Goal: Task Accomplishment & Management: Manage account settings

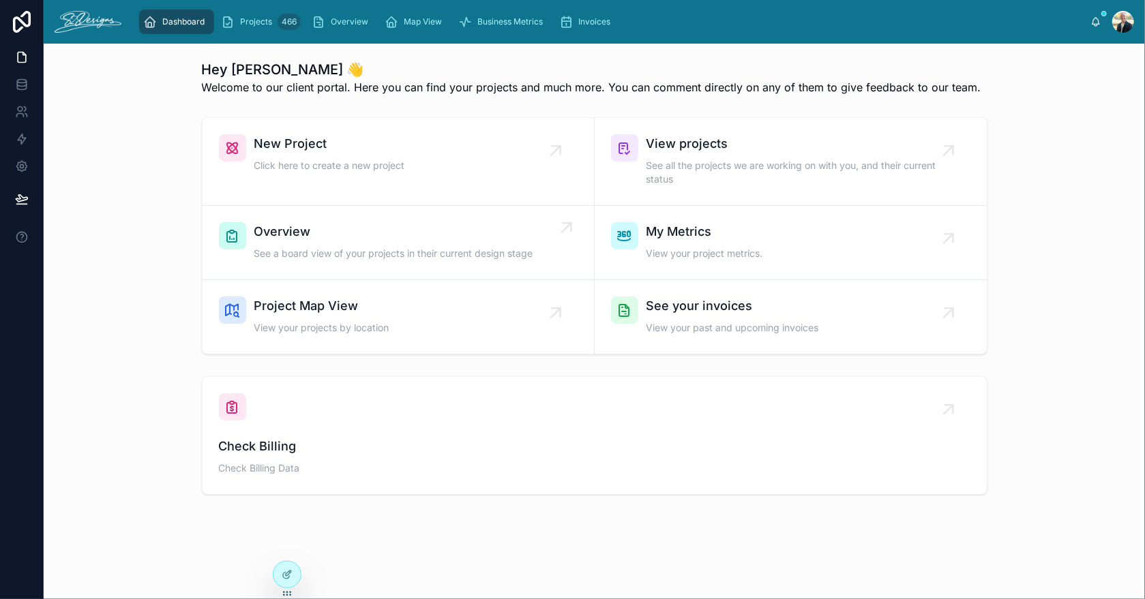
click at [309, 243] on div "Overview See a board view of your projects in their current design stage" at bounding box center [393, 242] width 279 height 41
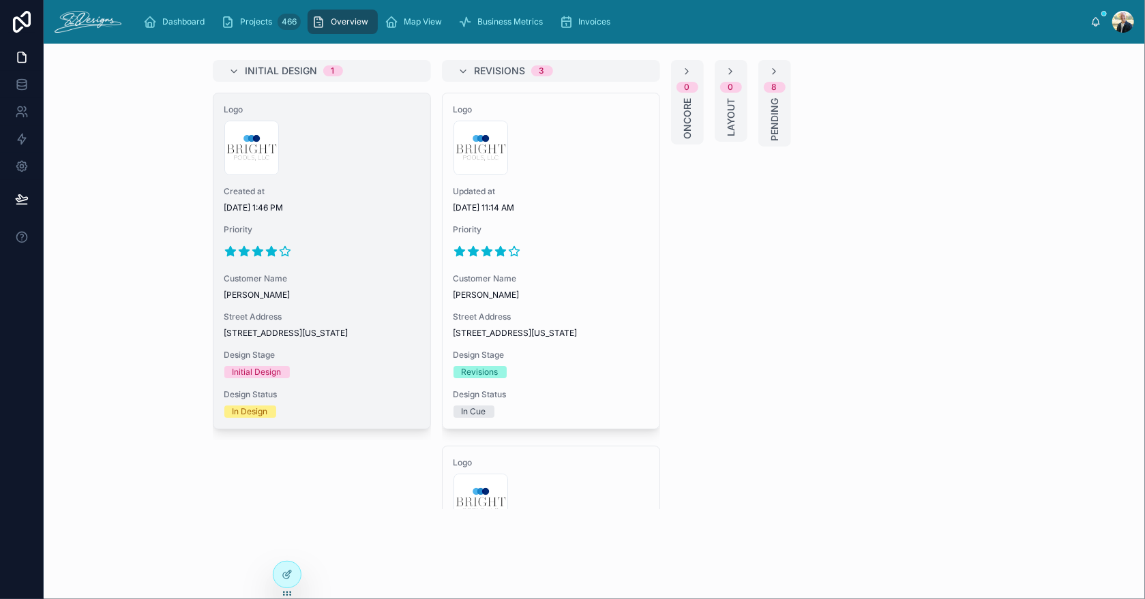
click at [359, 261] on div at bounding box center [321, 252] width 195 height 22
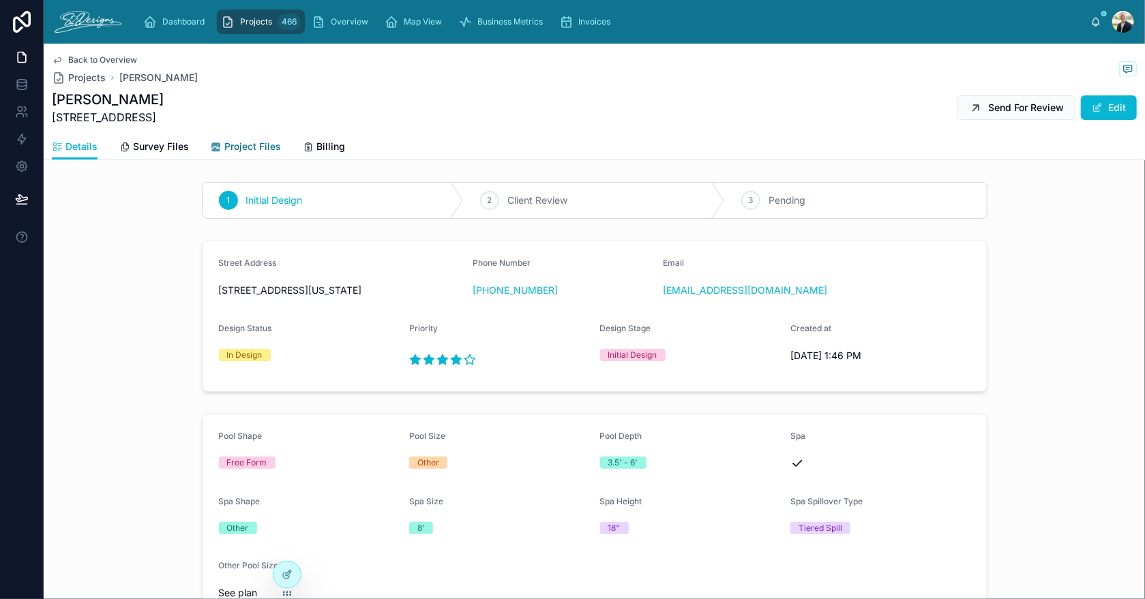
click at [253, 147] on span "Project Files" at bounding box center [252, 147] width 57 height 14
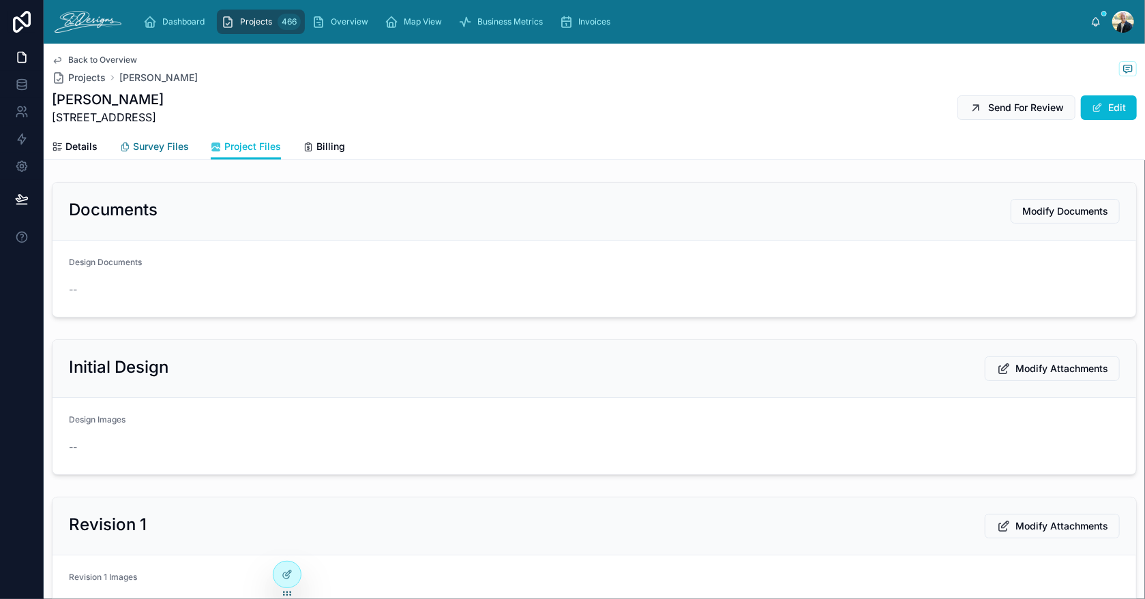
click at [168, 147] on span "Survey Files" at bounding box center [161, 147] width 56 height 14
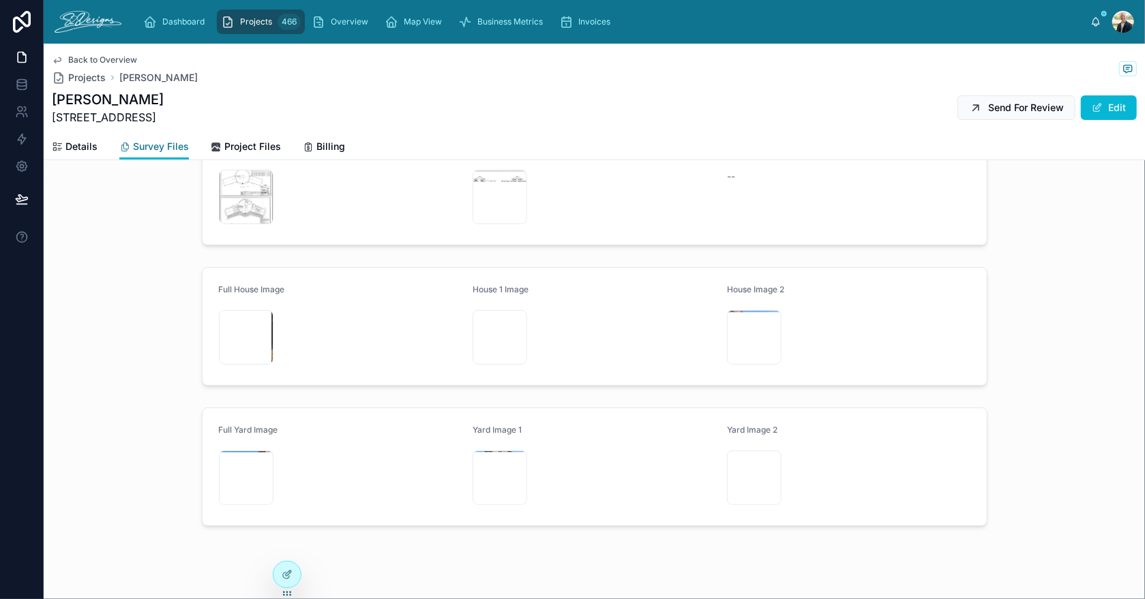
scroll to position [72, 0]
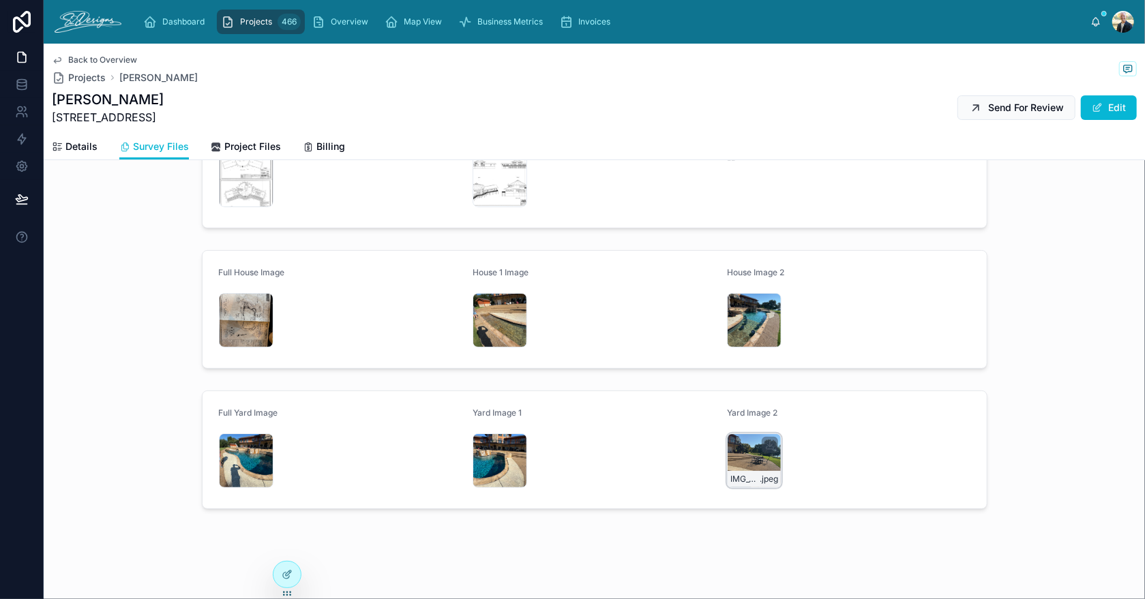
click at [737, 458] on div "IMG_3467 .jpeg" at bounding box center [754, 461] width 55 height 55
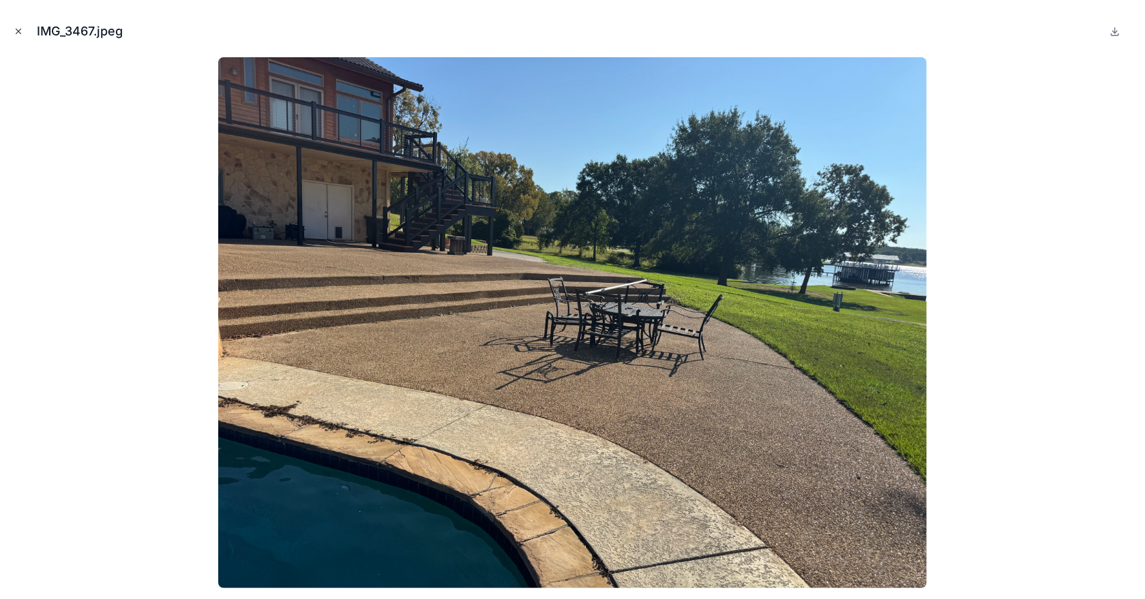
click at [19, 29] on icon "Close modal" at bounding box center [18, 31] width 5 height 5
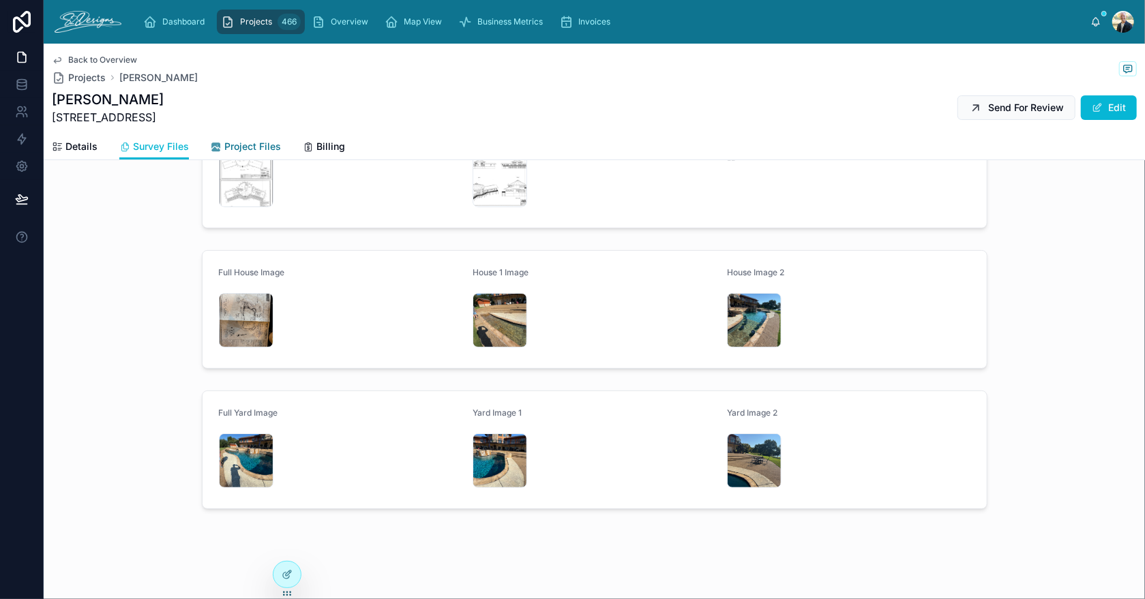
click at [240, 147] on span "Project Files" at bounding box center [252, 147] width 57 height 14
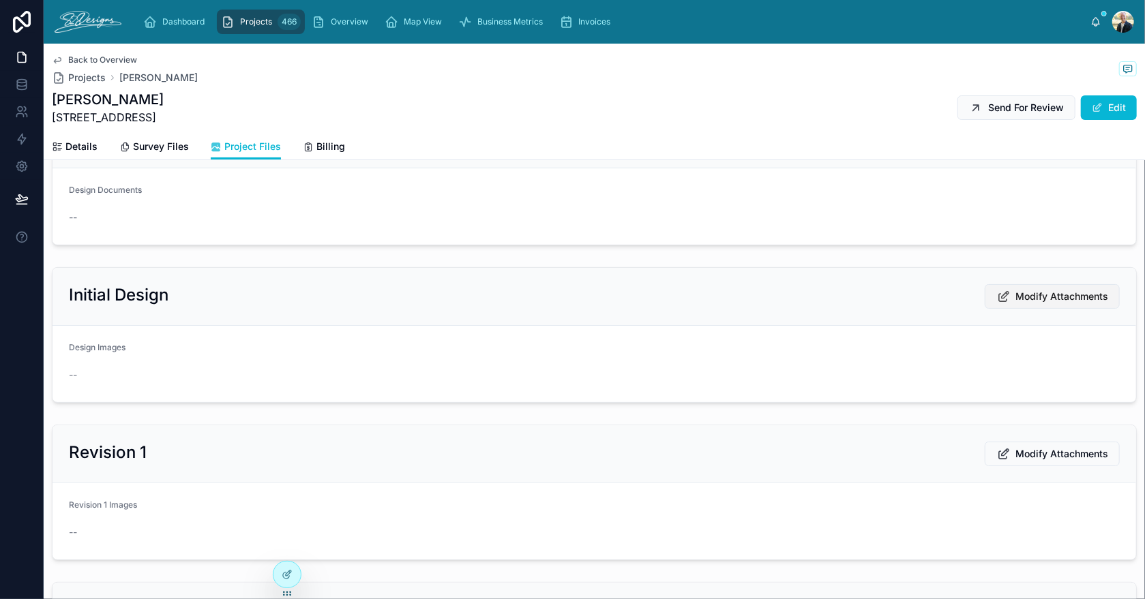
click at [1048, 299] on span "Modify Attachments" at bounding box center [1061, 297] width 93 height 14
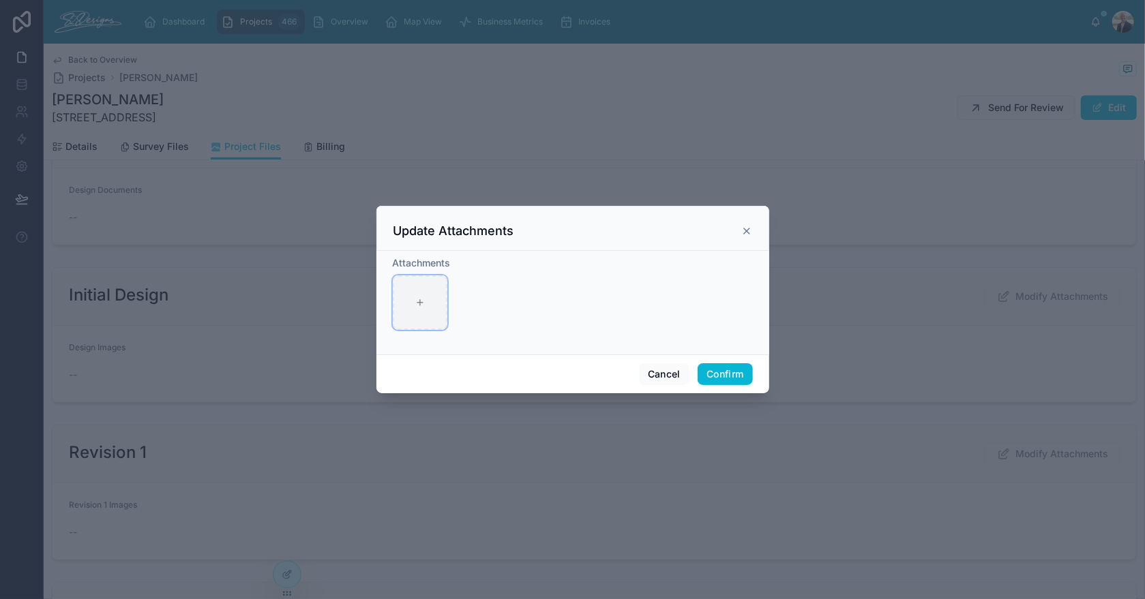
click at [408, 303] on div at bounding box center [420, 302] width 55 height 55
type input "**********"
click at [726, 374] on button "Confirm" at bounding box center [725, 374] width 55 height 22
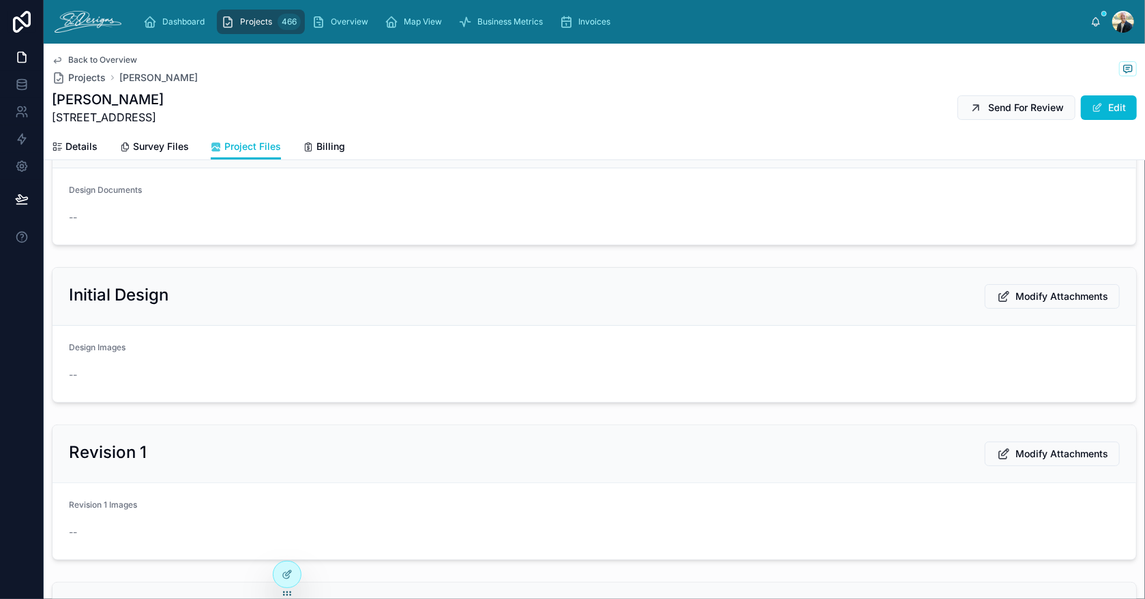
click at [1021, 297] on span "Modify Attachments" at bounding box center [1061, 297] width 93 height 14
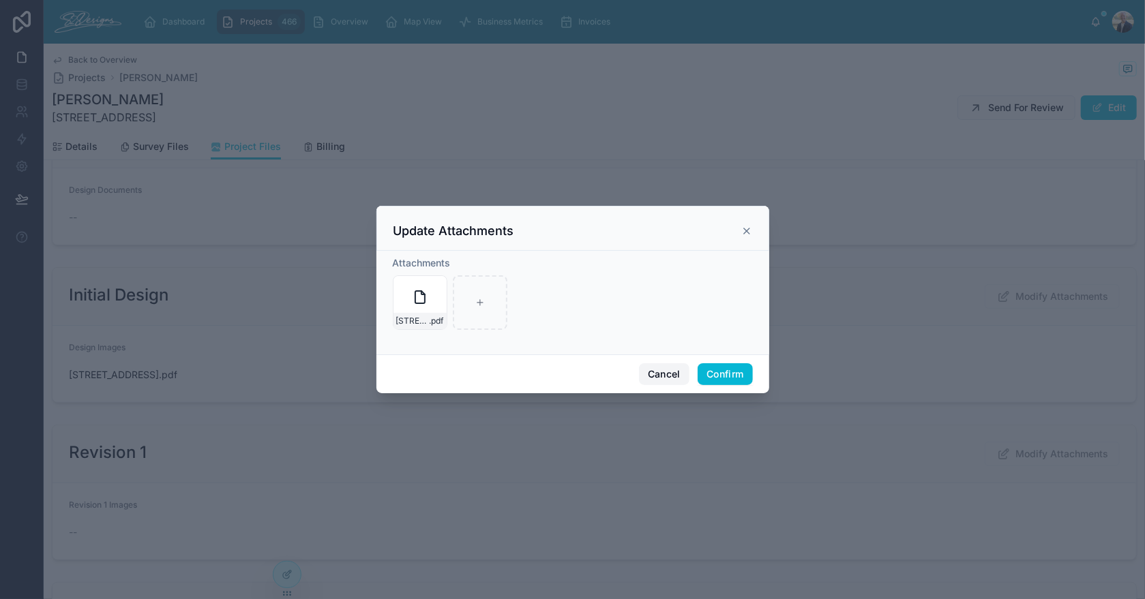
click at [663, 377] on button "Cancel" at bounding box center [664, 374] width 50 height 22
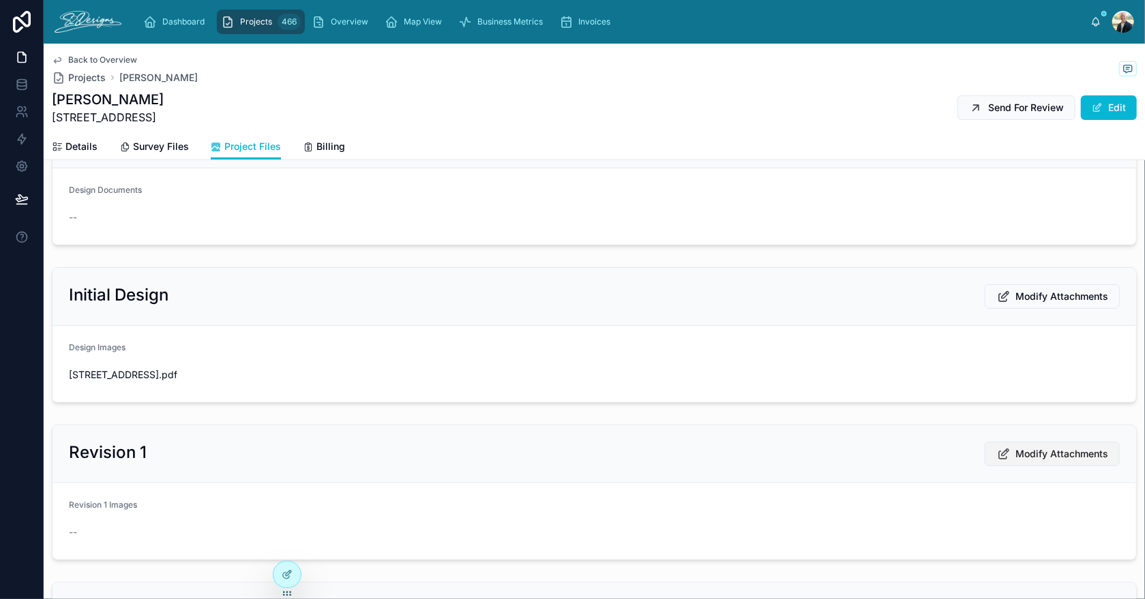
click at [1034, 455] on span "Modify Attachments" at bounding box center [1061, 454] width 93 height 14
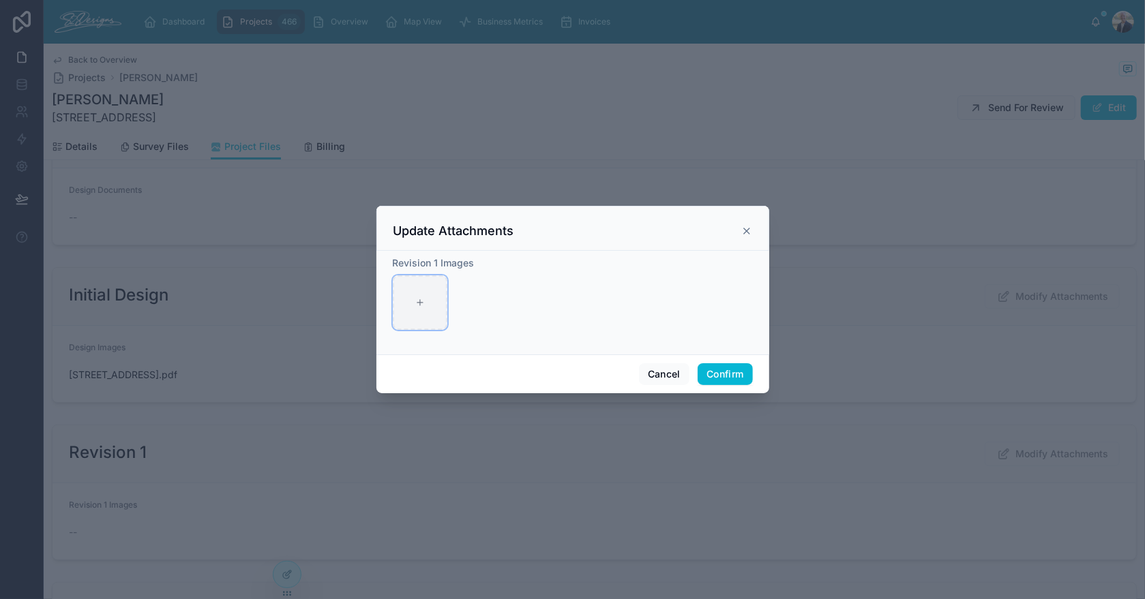
click at [423, 314] on div at bounding box center [420, 302] width 55 height 55
type input "**********"
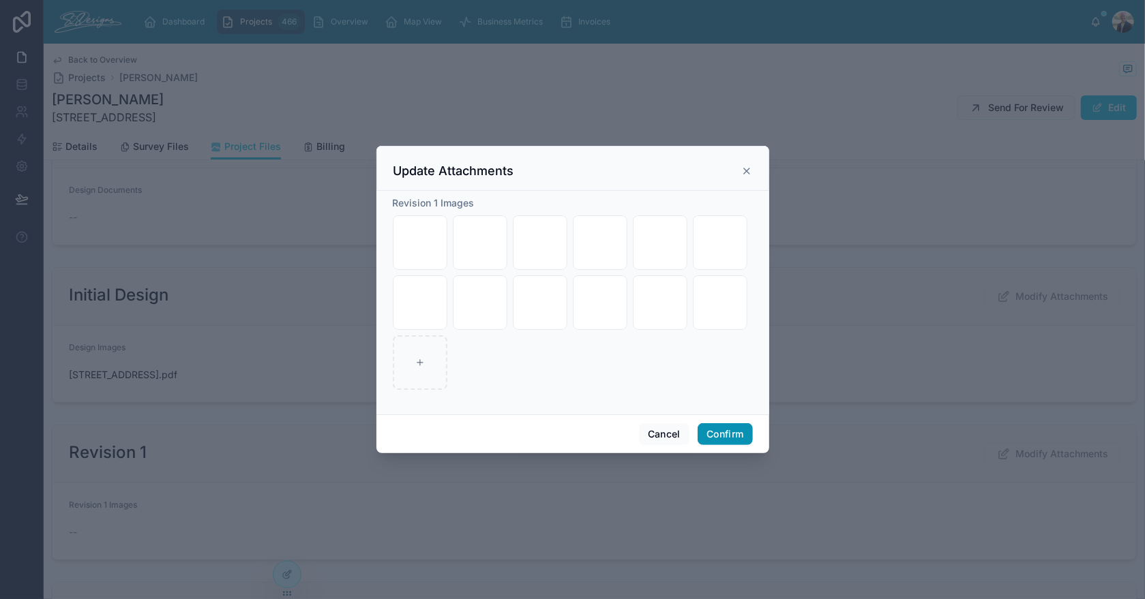
click at [730, 433] on button "Confirm" at bounding box center [725, 434] width 55 height 22
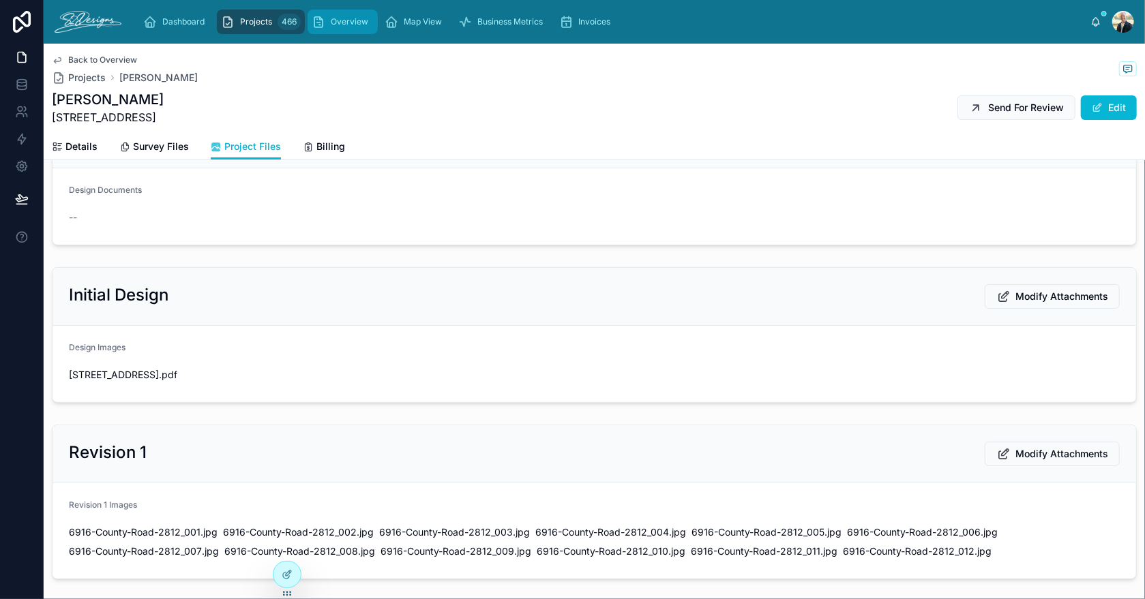
click at [346, 20] on span "Overview" at bounding box center [350, 21] width 38 height 11
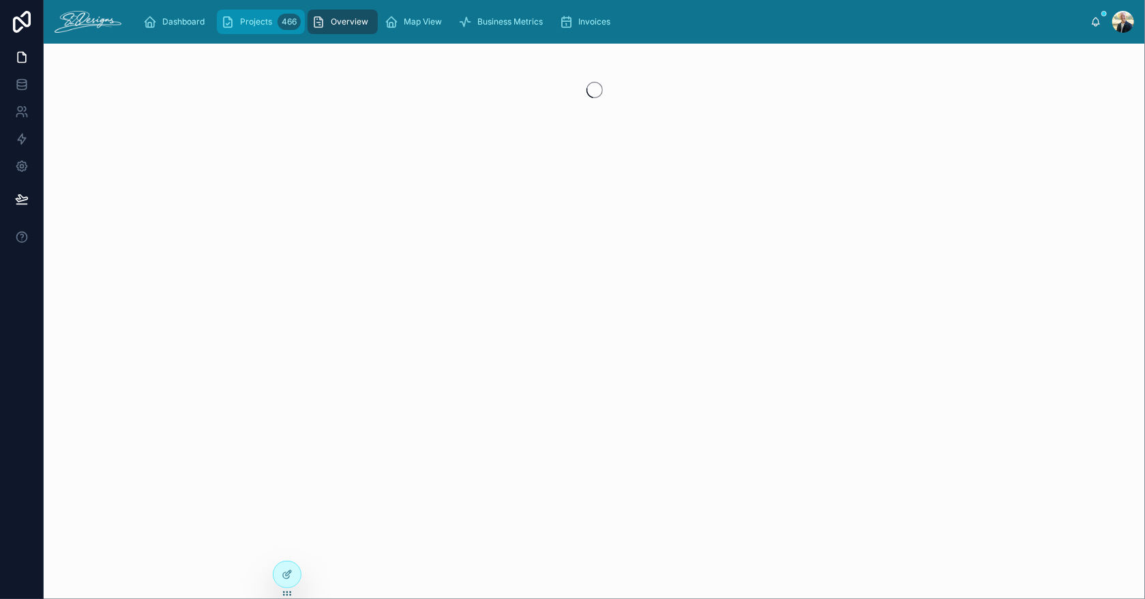
click at [273, 25] on div "Projects 466" at bounding box center [261, 22] width 80 height 22
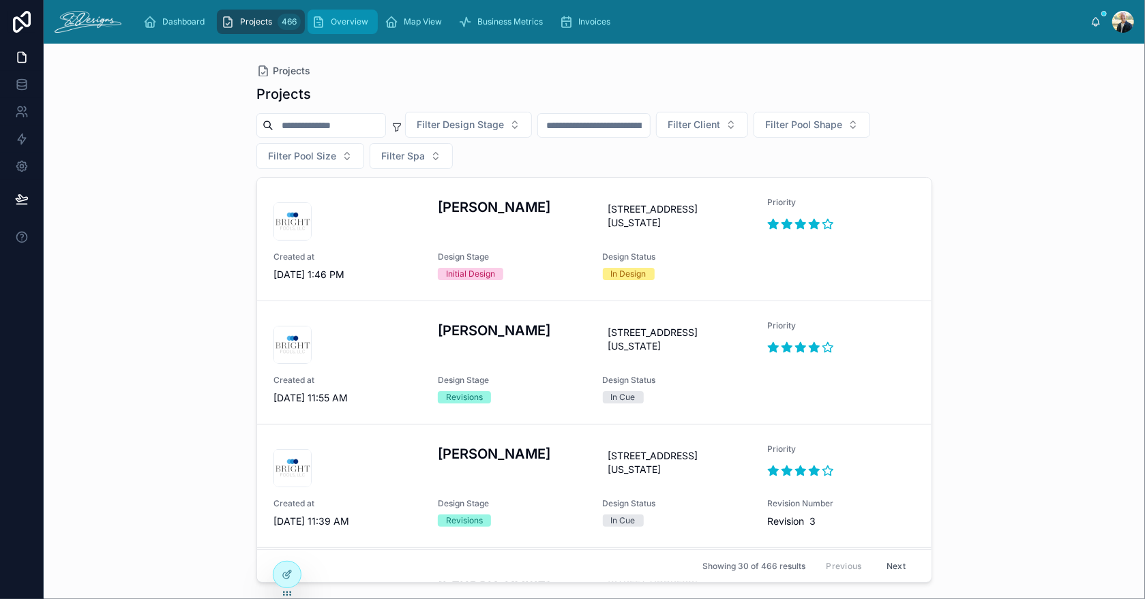
click at [338, 29] on div "Overview" at bounding box center [343, 22] width 62 height 22
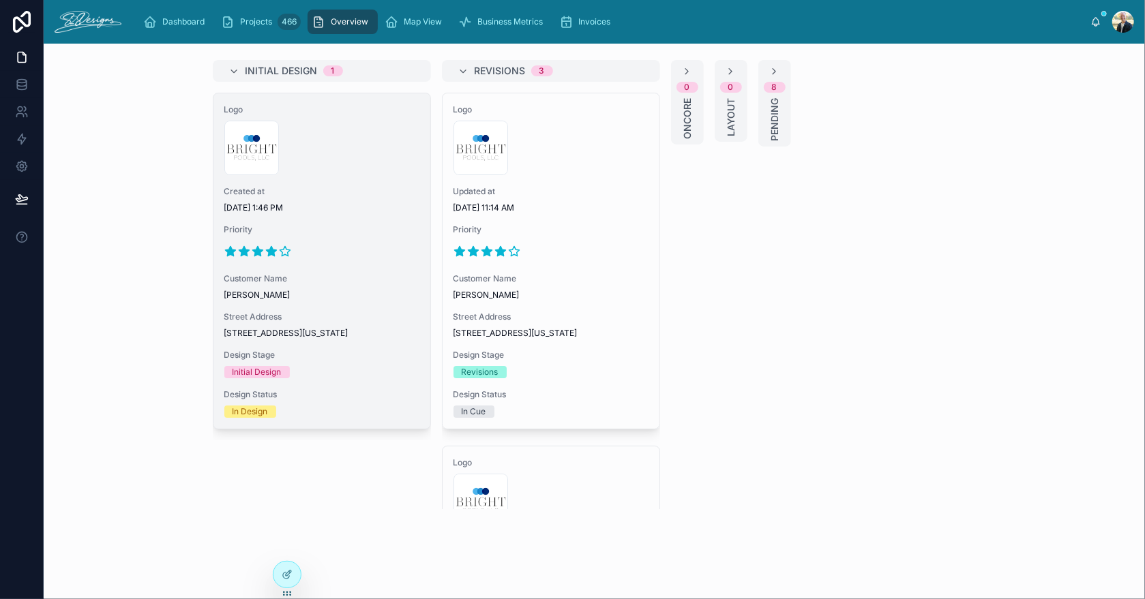
click at [348, 186] on span "Created at" at bounding box center [321, 191] width 195 height 11
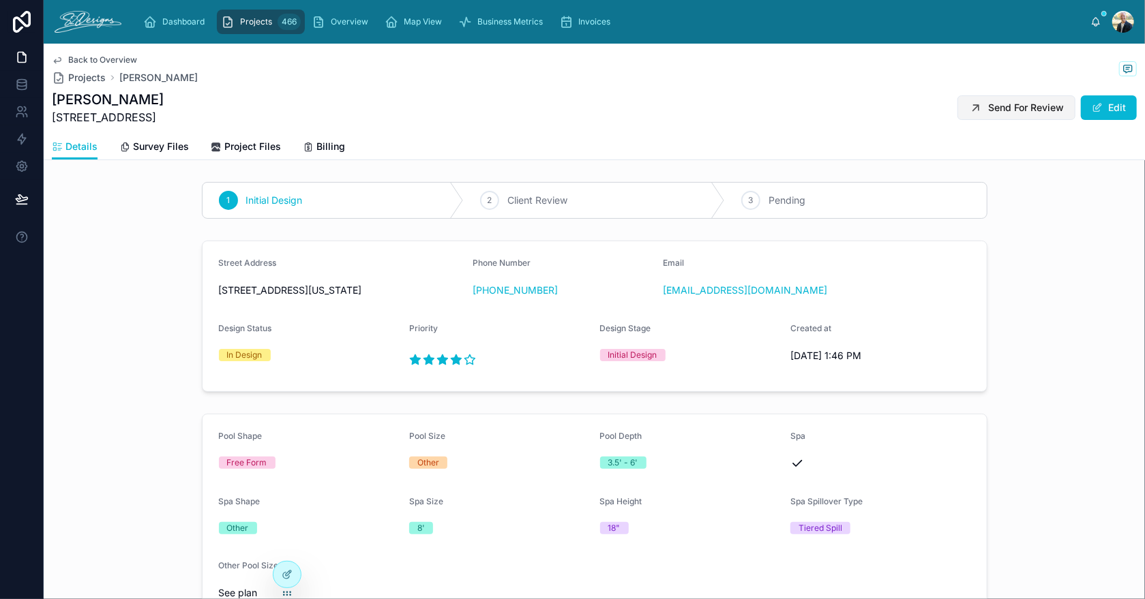
click at [1024, 104] on span "Send For Review" at bounding box center [1026, 108] width 76 height 14
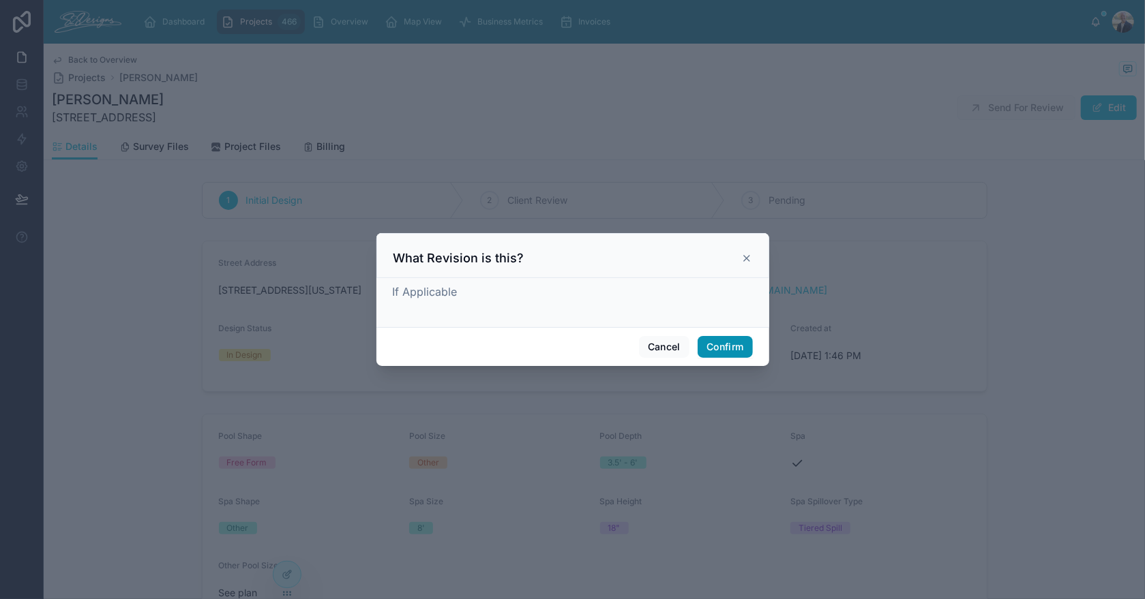
click at [722, 348] on button "Confirm" at bounding box center [725, 347] width 55 height 22
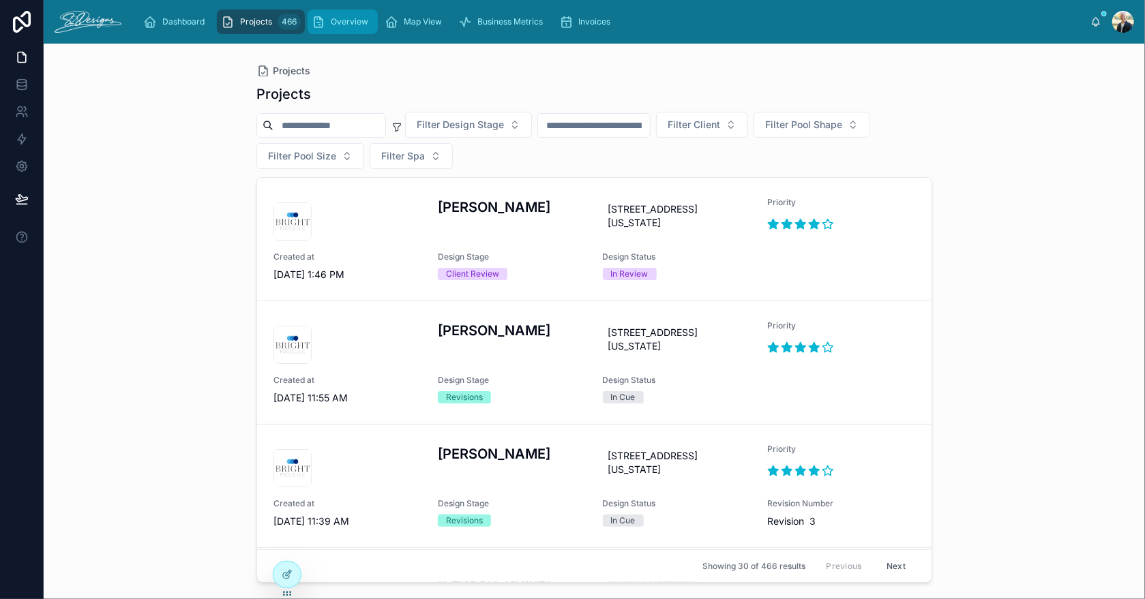
click at [340, 16] on span "Overview" at bounding box center [350, 21] width 38 height 11
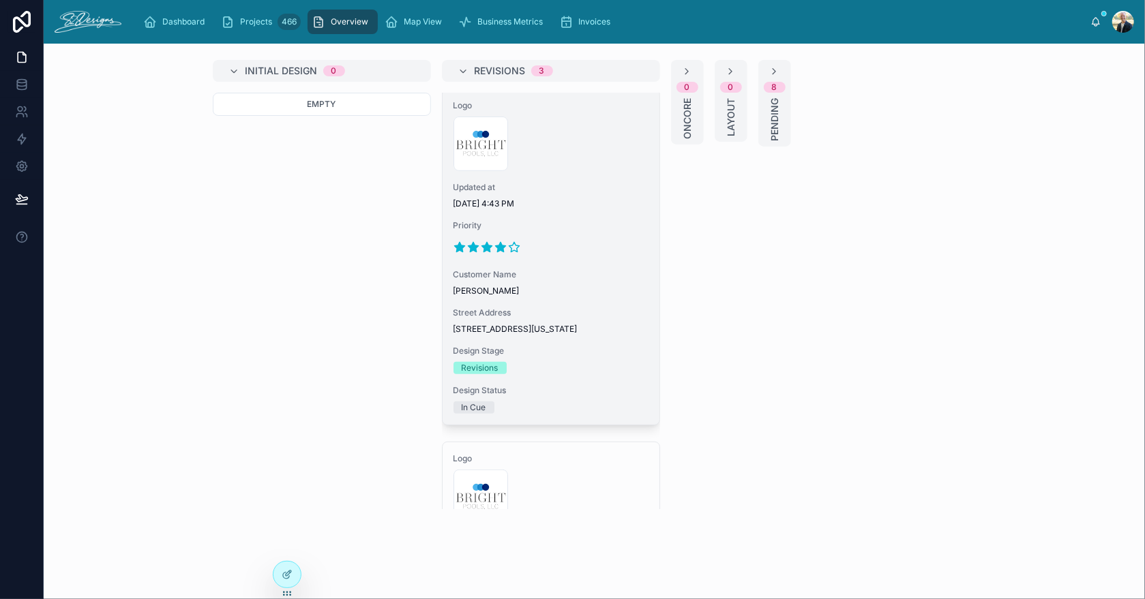
scroll to position [408, 0]
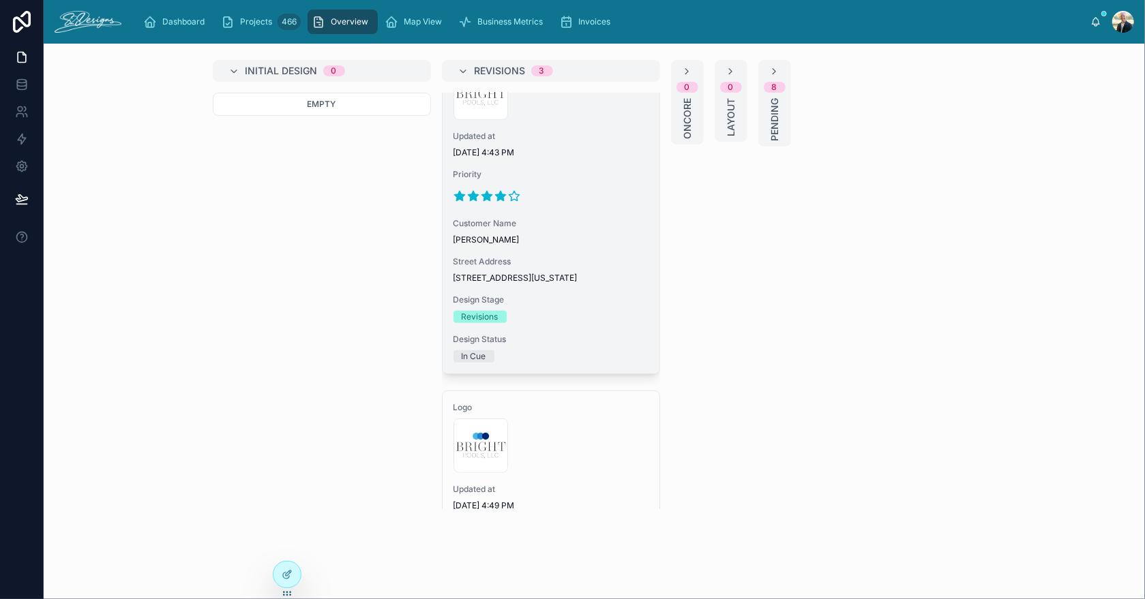
click at [588, 203] on div at bounding box center [550, 196] width 195 height 22
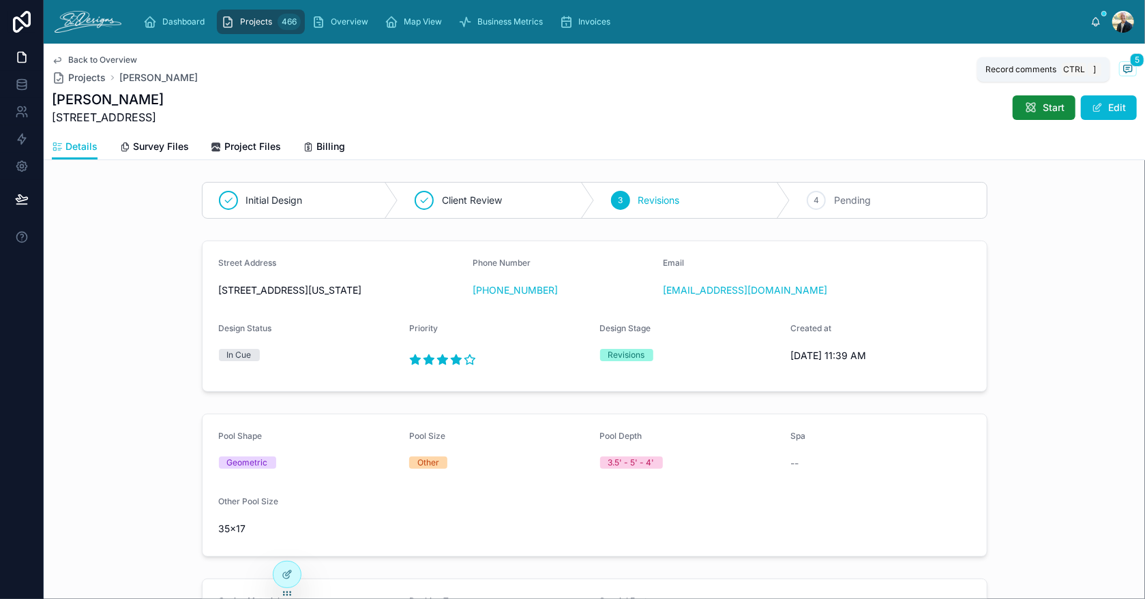
click at [1122, 72] on icon at bounding box center [1127, 68] width 11 height 11
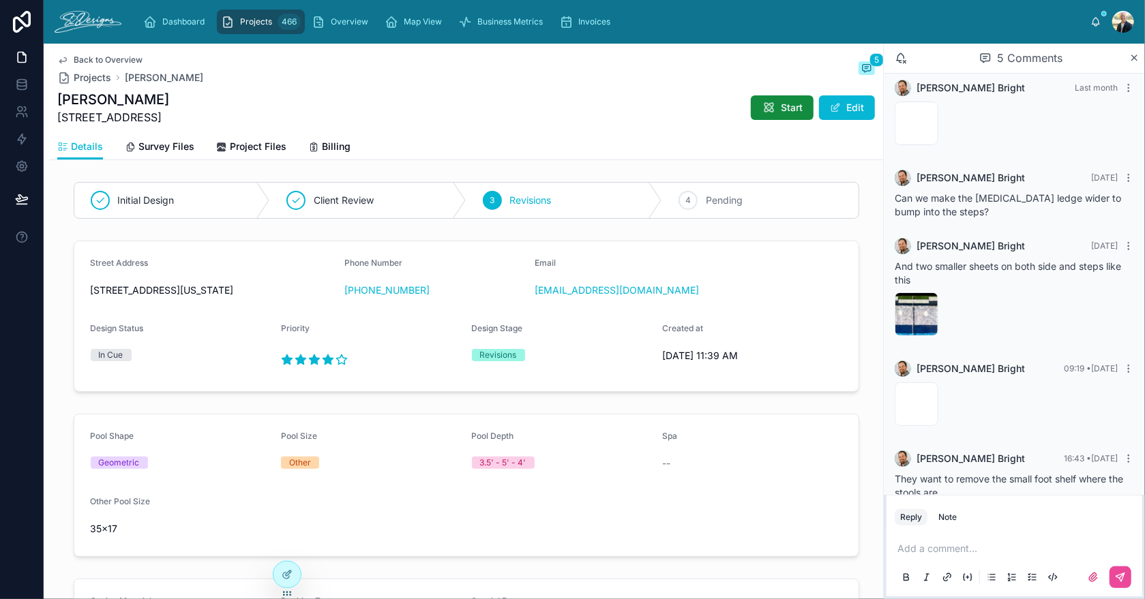
scroll to position [36, 0]
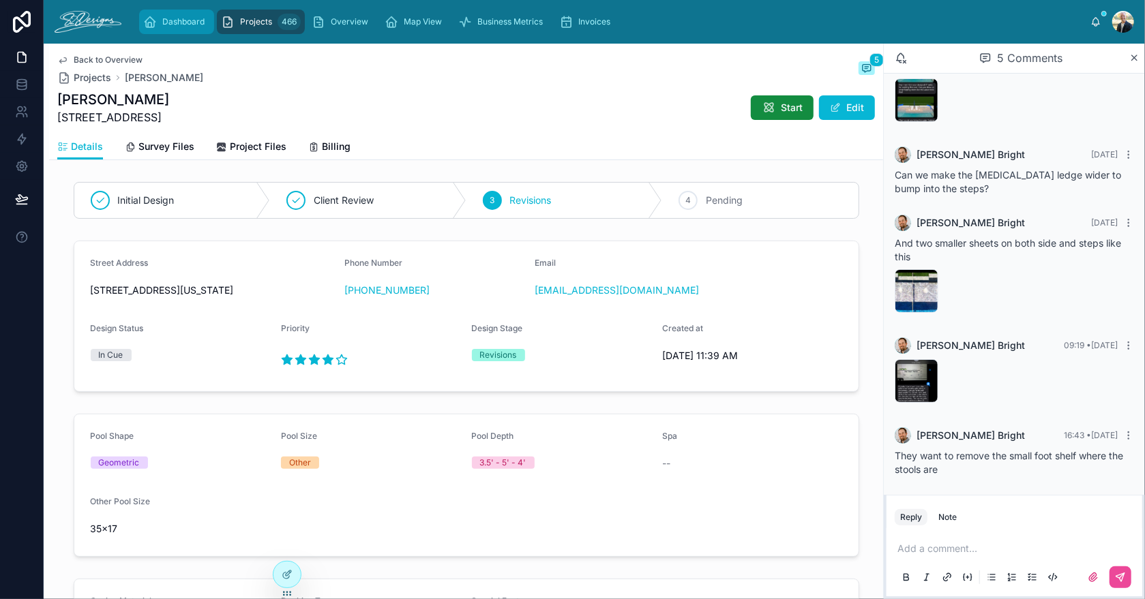
click at [170, 16] on div "Dashboard" at bounding box center [176, 22] width 67 height 22
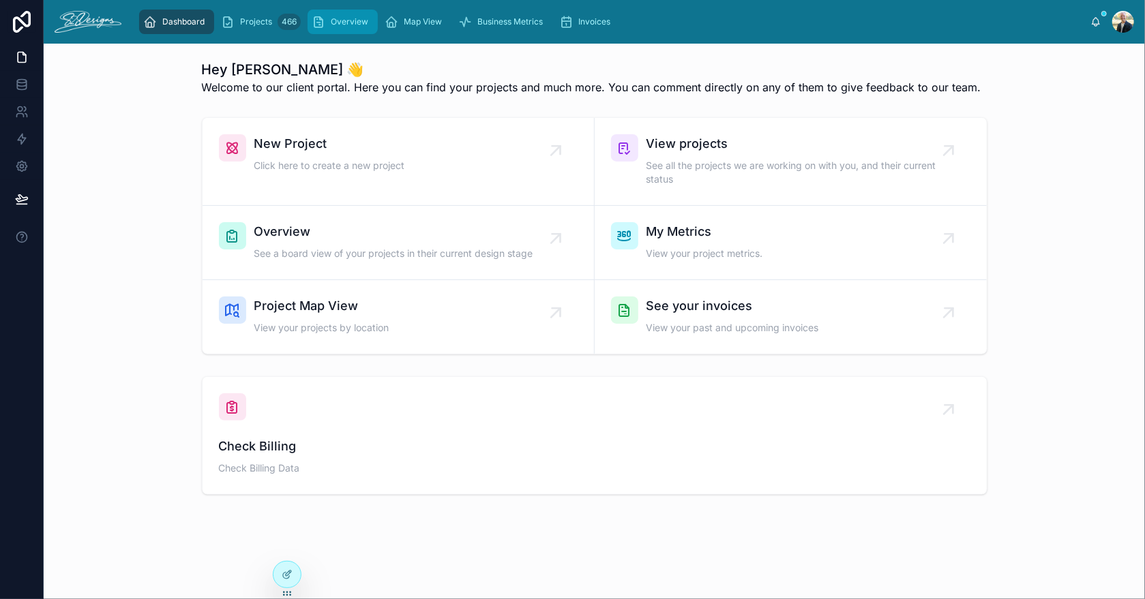
click at [344, 21] on span "Overview" at bounding box center [350, 21] width 38 height 11
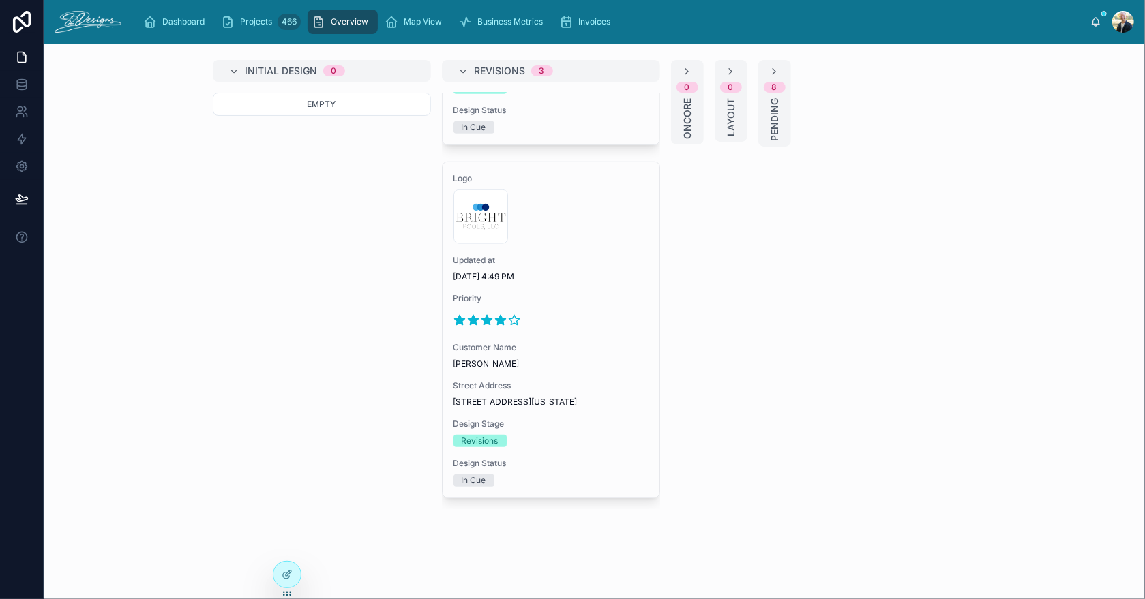
scroll to position [668, 0]
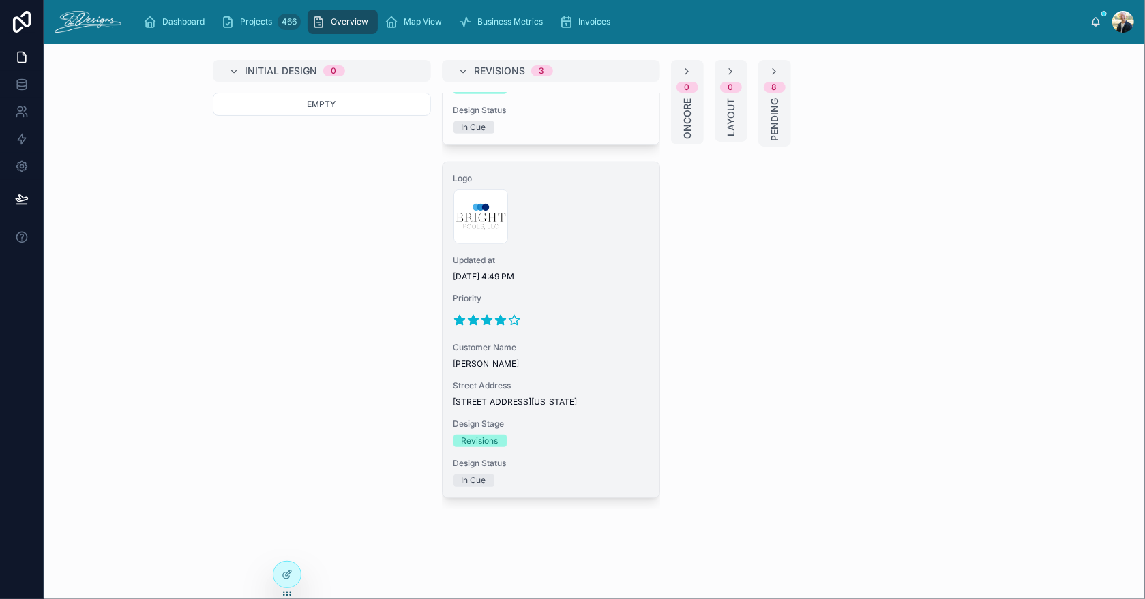
click at [556, 293] on span "Priority" at bounding box center [550, 298] width 195 height 11
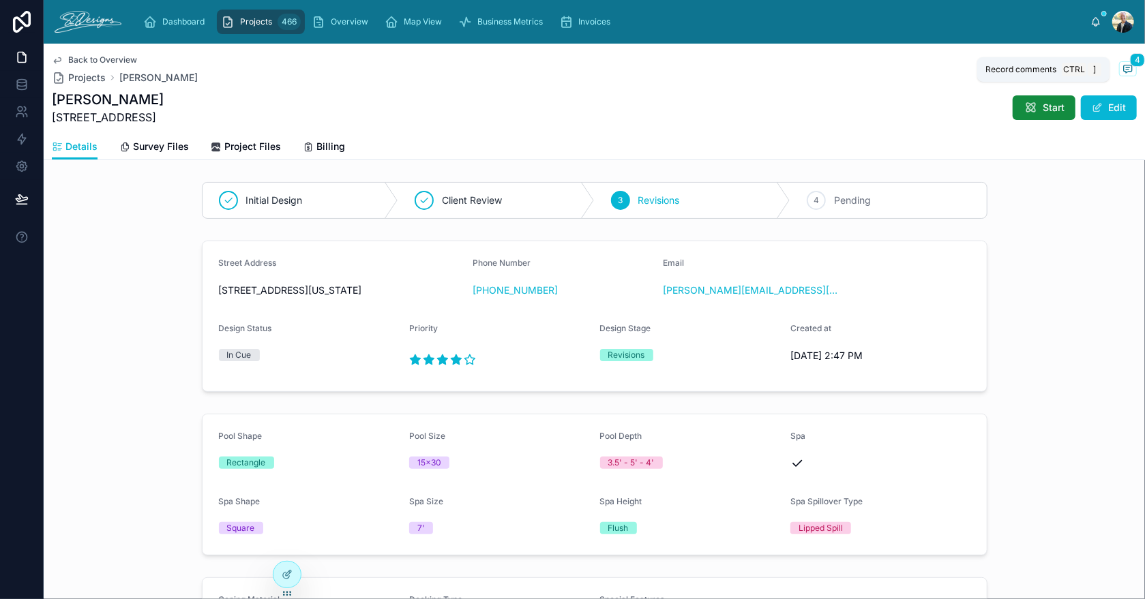
click at [1124, 70] on icon at bounding box center [1128, 69] width 8 height 8
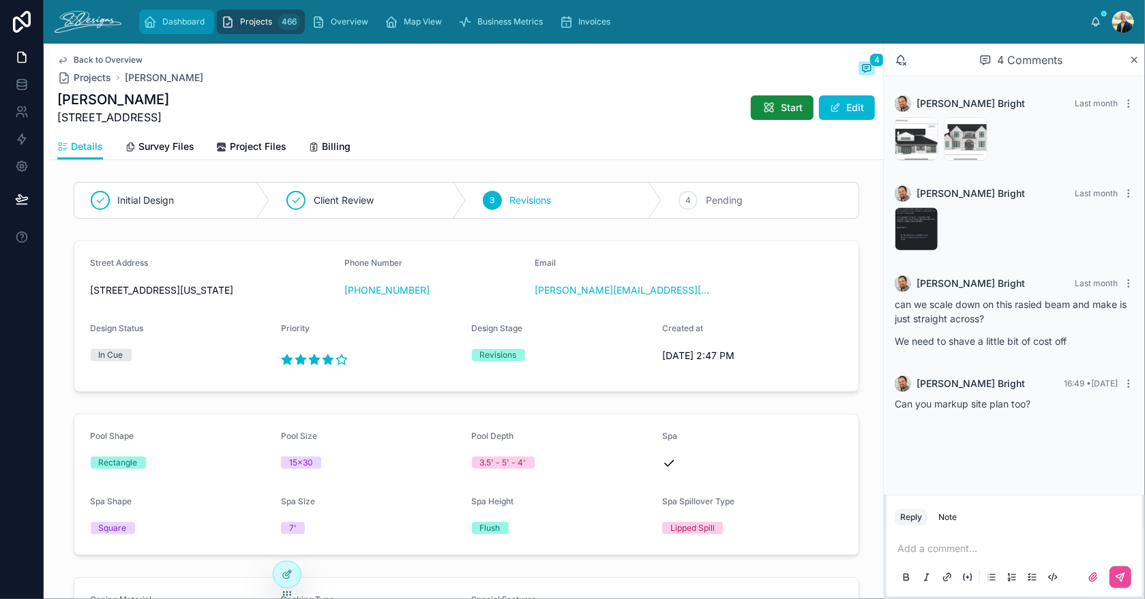
click at [185, 27] on div "Dashboard" at bounding box center [176, 22] width 67 height 22
